Goal: Transaction & Acquisition: Purchase product/service

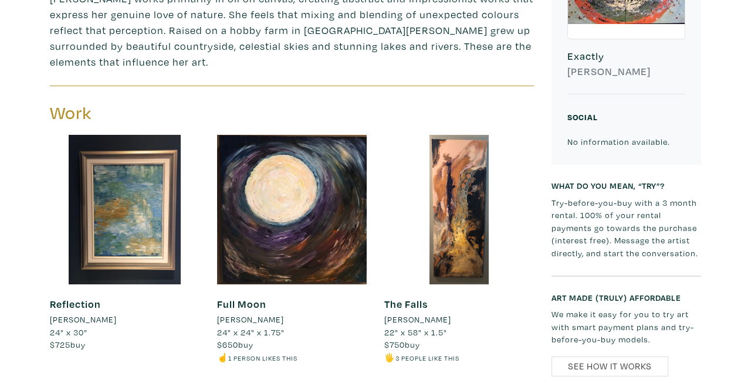
scroll to position [369, 0]
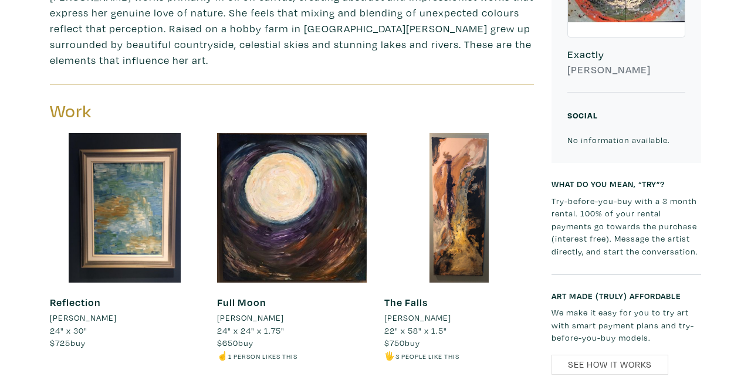
click at [69, 313] on li "[PERSON_NAME]" at bounding box center [83, 318] width 67 height 13
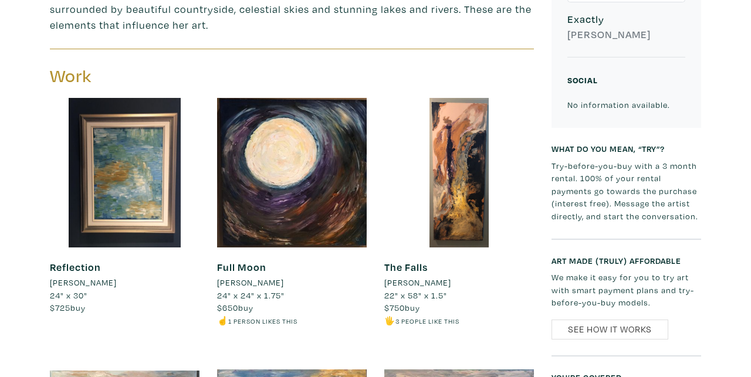
scroll to position [404, 0]
click at [76, 261] on link "Reflection" at bounding box center [75, 268] width 51 height 14
click at [76, 263] on link "Reflection" at bounding box center [75, 268] width 51 height 14
click at [76, 264] on link "Reflection" at bounding box center [75, 268] width 51 height 14
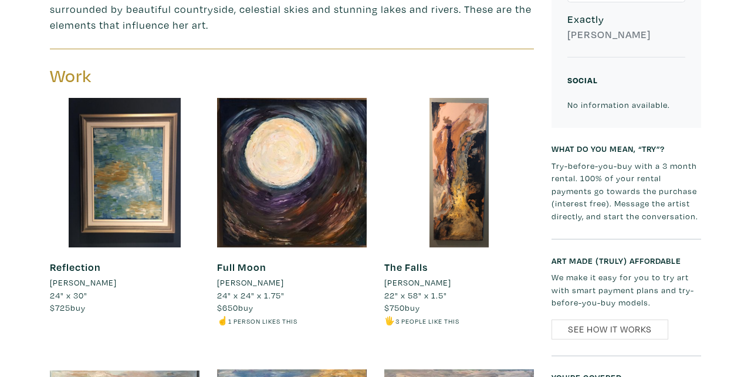
click at [76, 264] on link "Reflection" at bounding box center [75, 268] width 51 height 14
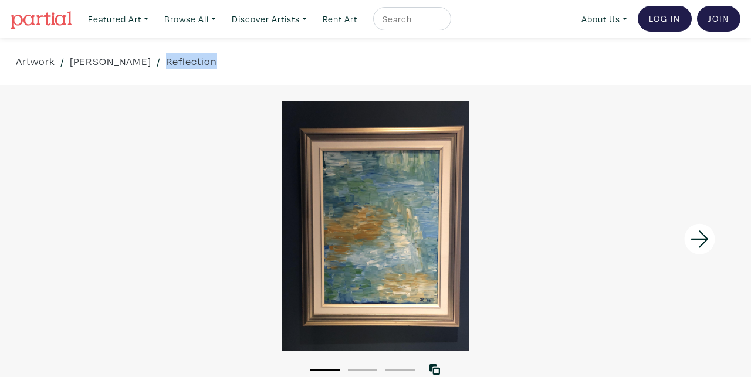
drag, startPoint x: 147, startPoint y: 57, endPoint x: 203, endPoint y: 63, distance: 56.1
click at [204, 62] on div "Artwork / Janice Crone / Reflection" at bounding box center [375, 62] width 751 height 48
click at [203, 63] on div "Artwork / Janice Crone / Reflection" at bounding box center [375, 62] width 751 height 48
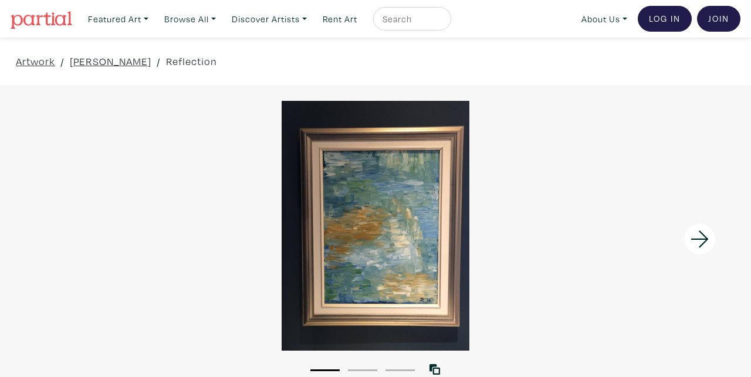
click at [204, 63] on div "Artwork / Janice Crone / Reflection" at bounding box center [375, 62] width 751 height 48
click at [325, 367] on li "1" at bounding box center [325, 370] width 29 height 12
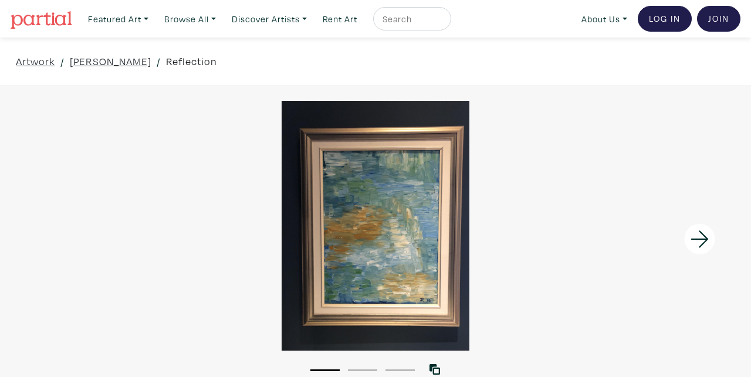
click at [173, 59] on link "Reflection" at bounding box center [191, 61] width 51 height 16
click at [35, 59] on link "Artwork" at bounding box center [35, 61] width 39 height 16
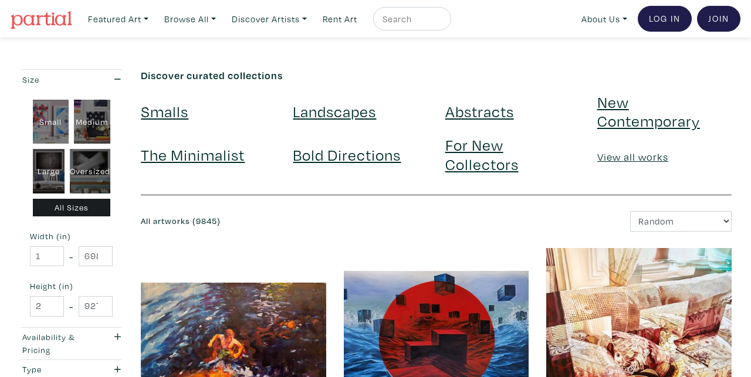
click at [319, 107] on link "Landscapes" at bounding box center [334, 111] width 83 height 21
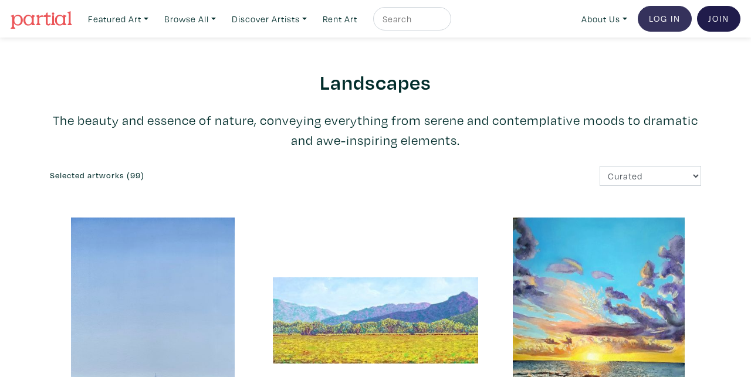
click at [649, 11] on link "Log In" at bounding box center [665, 19] width 54 height 26
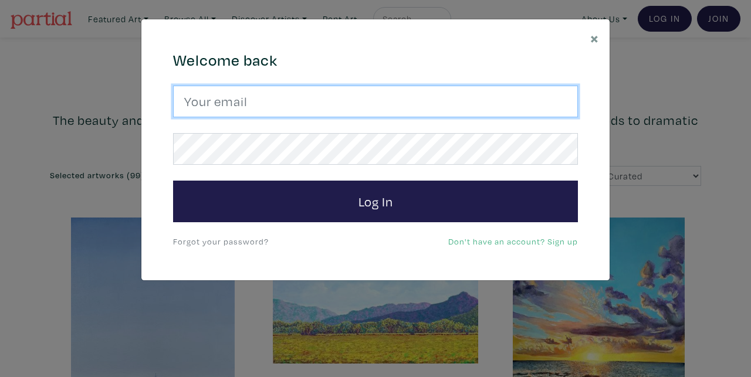
type input "[DOMAIN_NAME][EMAIL_ADDRESS][PERSON_NAME][DOMAIN_NAME]"
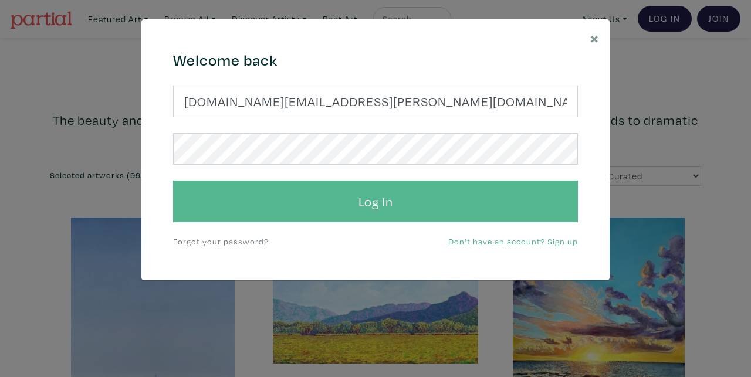
click at [297, 203] on button "Log In" at bounding box center [375, 202] width 405 height 42
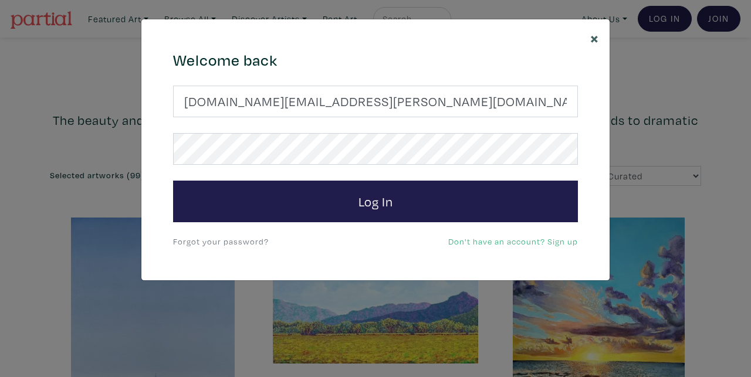
click at [592, 35] on span "×" at bounding box center [595, 38] width 9 height 21
